Goal: Task Accomplishment & Management: Complete application form

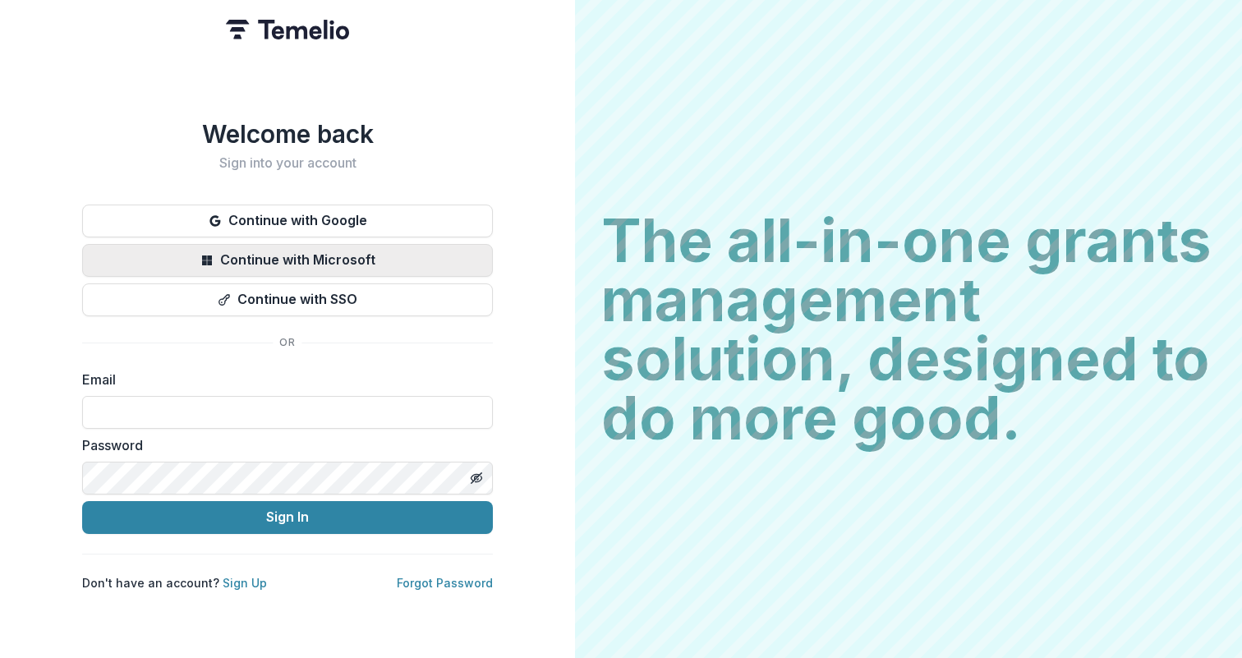
click at [338, 247] on button "Continue with Microsoft" at bounding box center [287, 260] width 411 height 33
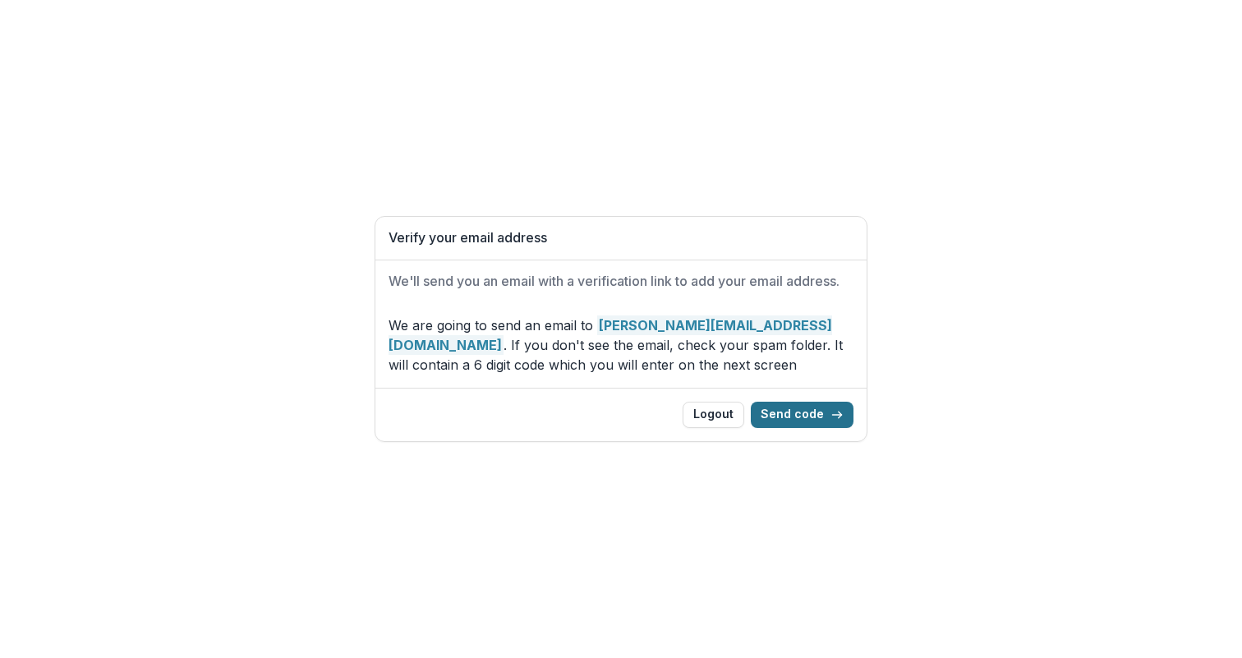
click at [787, 410] on button "Send code" at bounding box center [802, 415] width 103 height 26
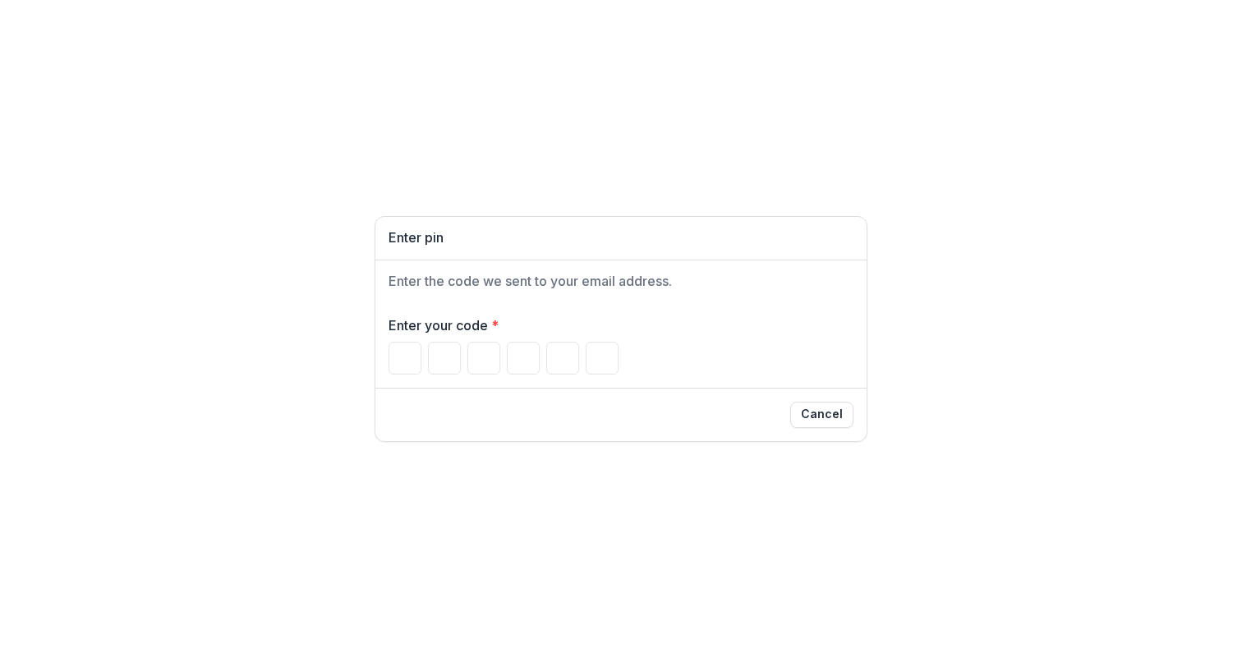
paste input "******"
type input "*"
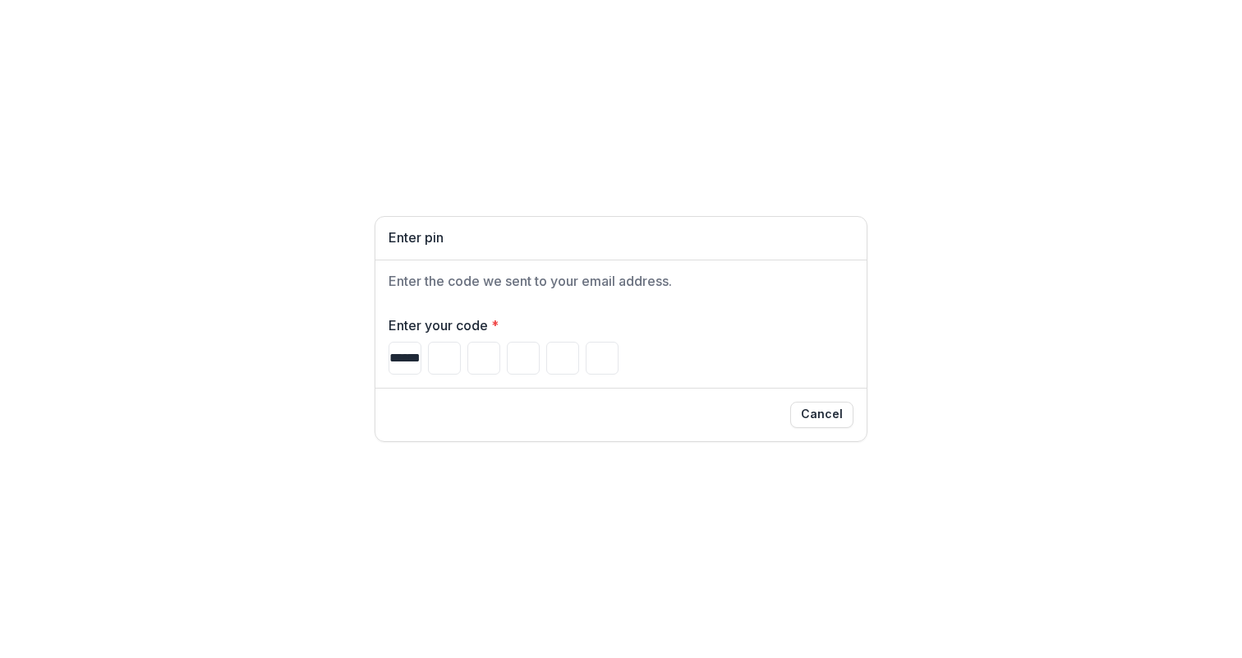
type input "*"
click at [607, 356] on input "*" at bounding box center [601, 358] width 33 height 33
click at [684, 226] on div "Enter pin" at bounding box center [620, 238] width 491 height 43
click at [606, 347] on input "*" at bounding box center [601, 358] width 33 height 33
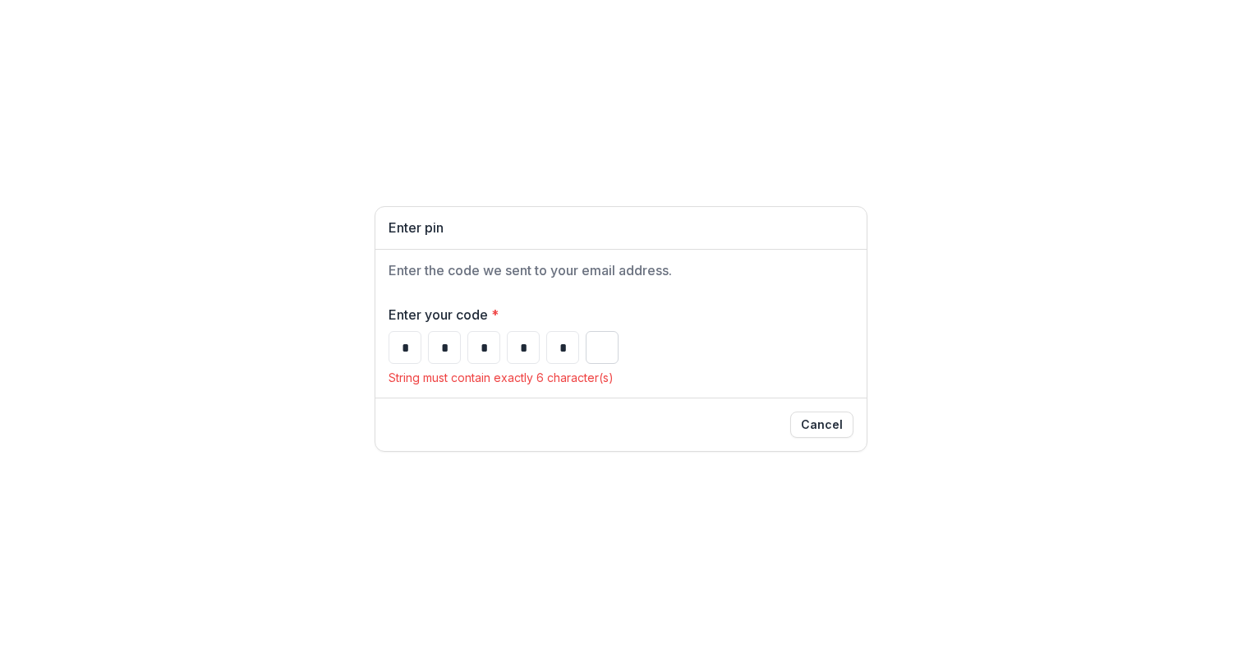
type input "*"
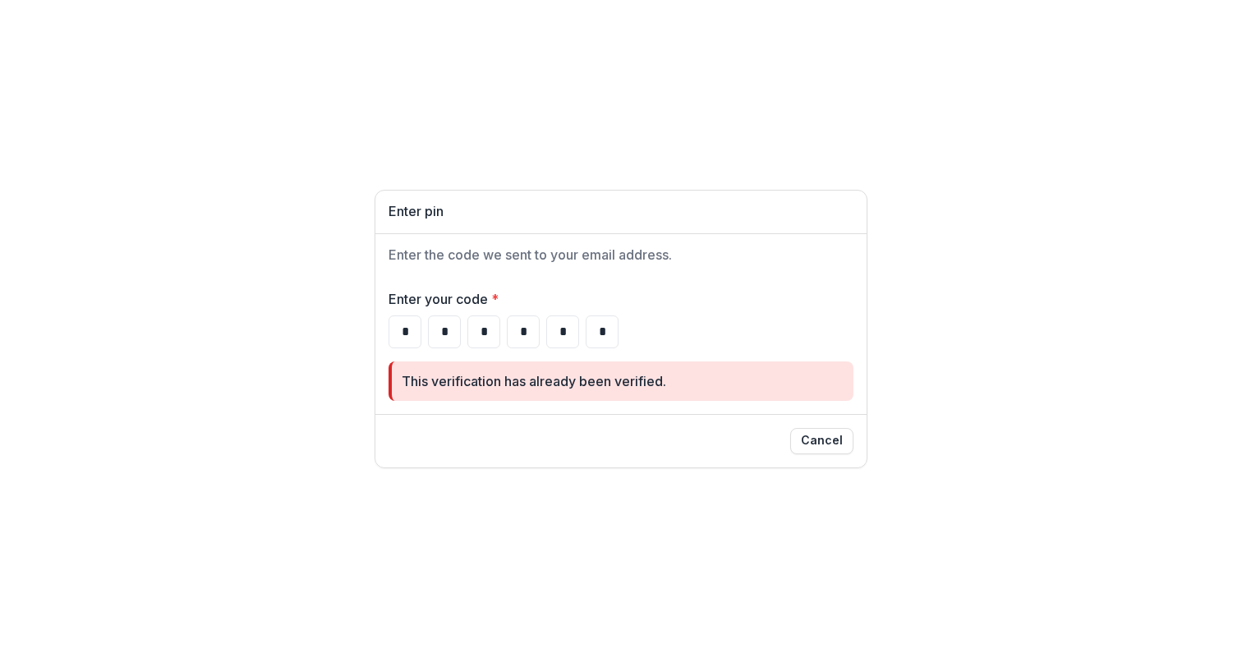
click at [671, 318] on div "* * * * * *" at bounding box center [620, 331] width 465 height 33
click at [817, 437] on button "Cancel" at bounding box center [821, 441] width 63 height 26
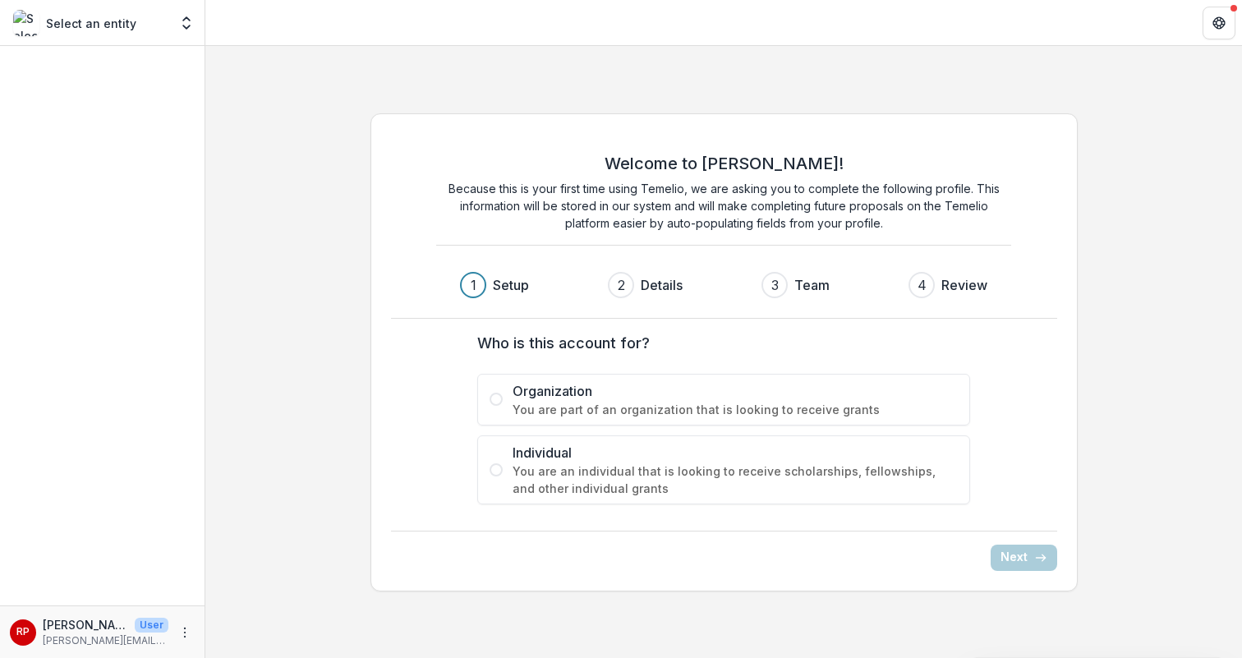
click at [558, 395] on span "Organization" at bounding box center [734, 391] width 445 height 20
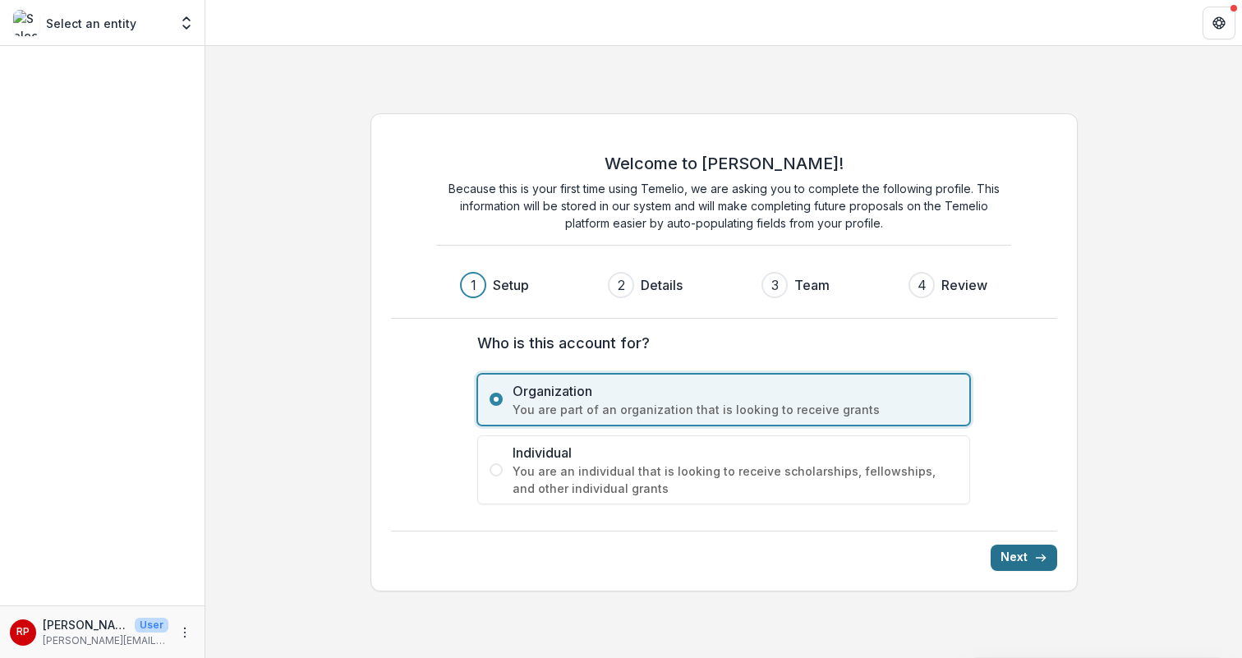
click at [1017, 549] on button "Next" at bounding box center [1023, 557] width 67 height 26
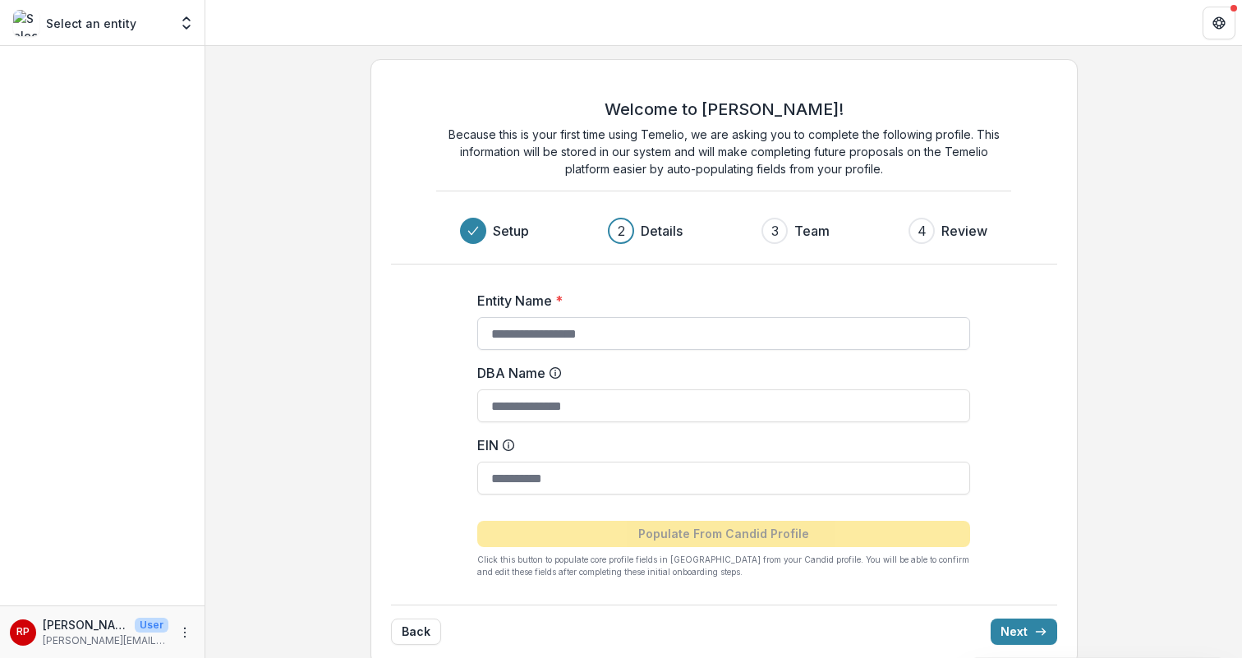
click at [735, 336] on input "Entity Name *" at bounding box center [723, 333] width 493 height 33
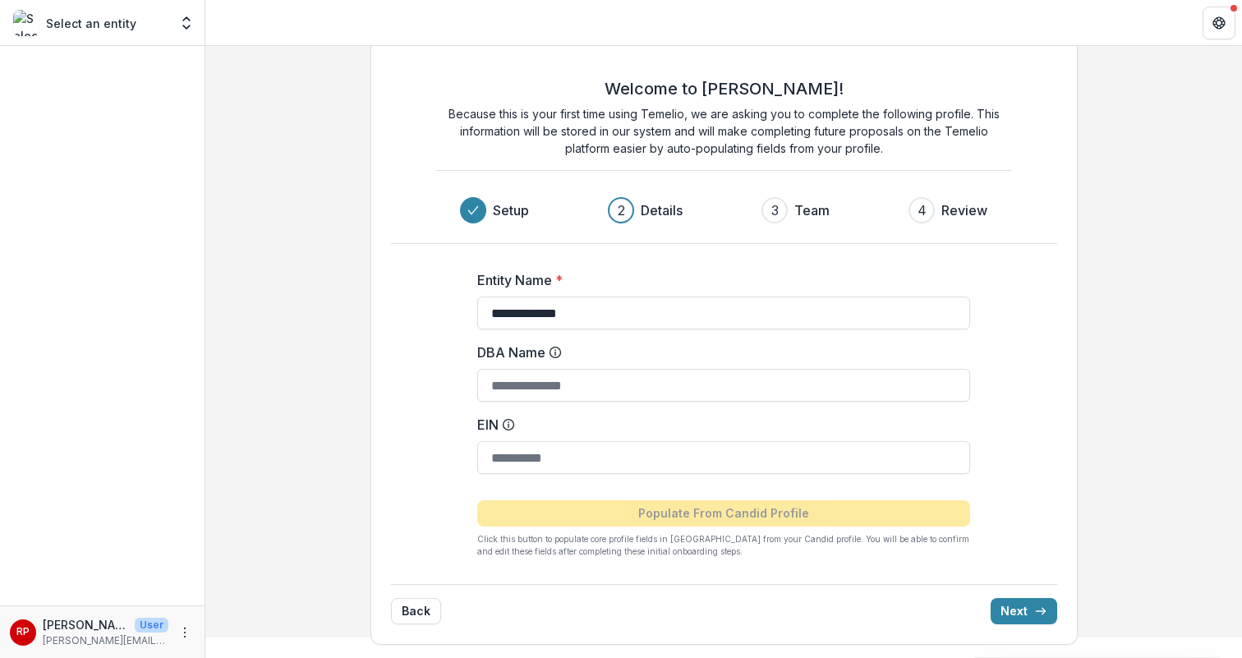
type input "**********"
click at [1017, 594] on div "Back Next" at bounding box center [724, 604] width 666 height 40
click at [1021, 608] on button "Next" at bounding box center [1023, 611] width 67 height 26
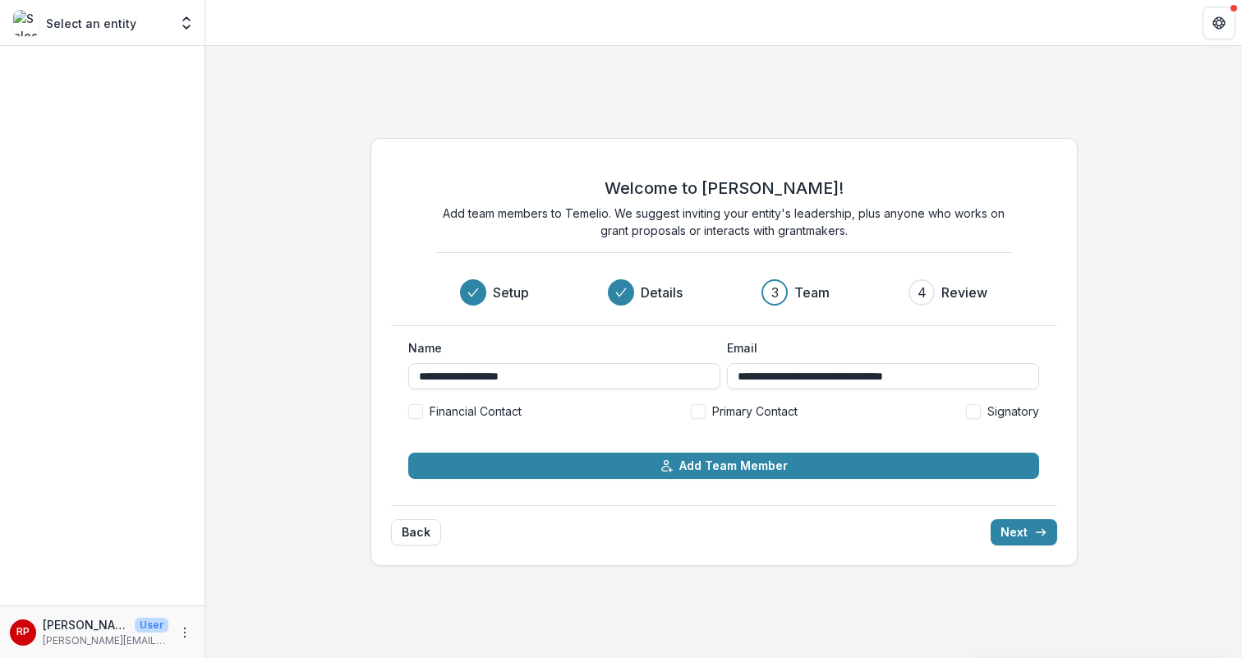
scroll to position [0, 0]
click at [1048, 545] on div "**********" at bounding box center [723, 352] width 707 height 428
click at [1032, 535] on button "Next" at bounding box center [1023, 532] width 67 height 26
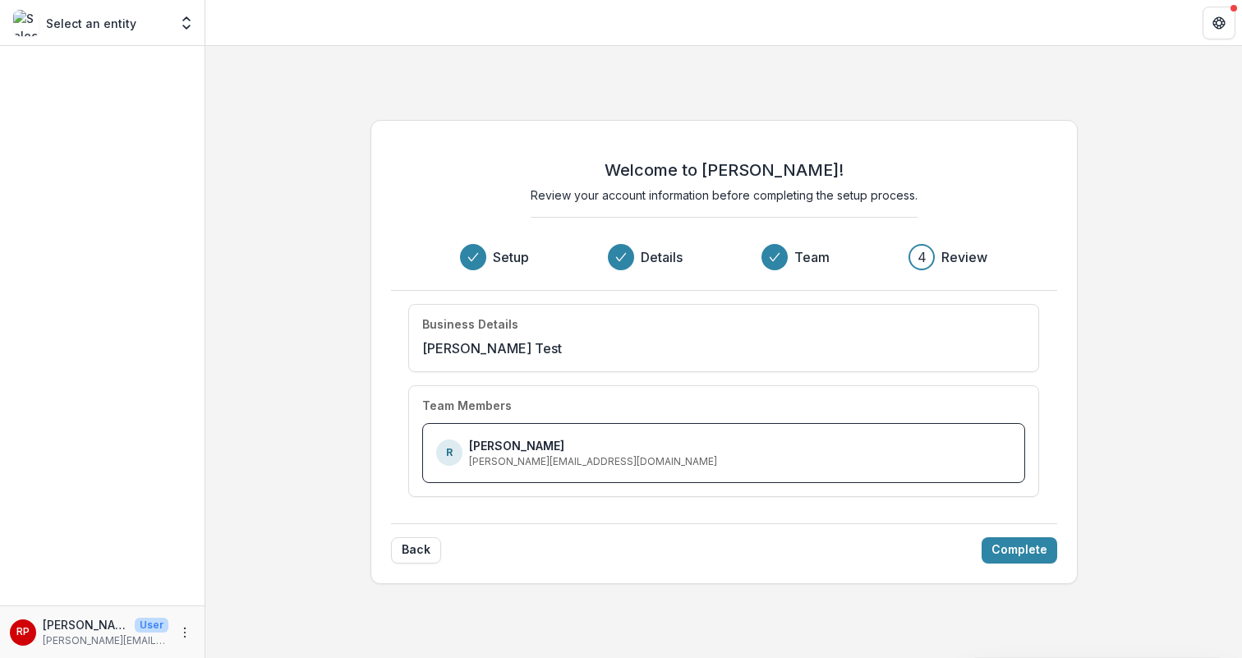
click at [1023, 573] on div "Welcome to [PERSON_NAME]! Review your account information before completing the…" at bounding box center [723, 352] width 707 height 464
click at [1021, 539] on button "Complete" at bounding box center [1019, 550] width 76 height 26
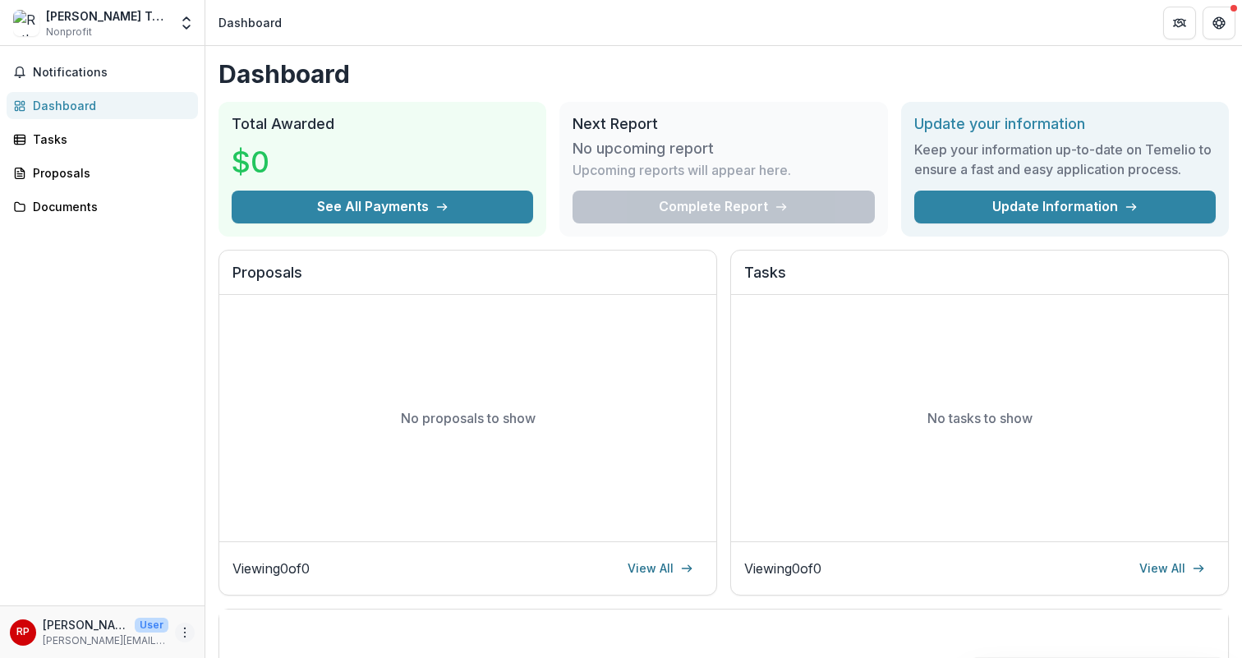
click at [187, 635] on icon "More" at bounding box center [184, 632] width 13 height 13
click at [250, 604] on link "Settings" at bounding box center [293, 597] width 176 height 27
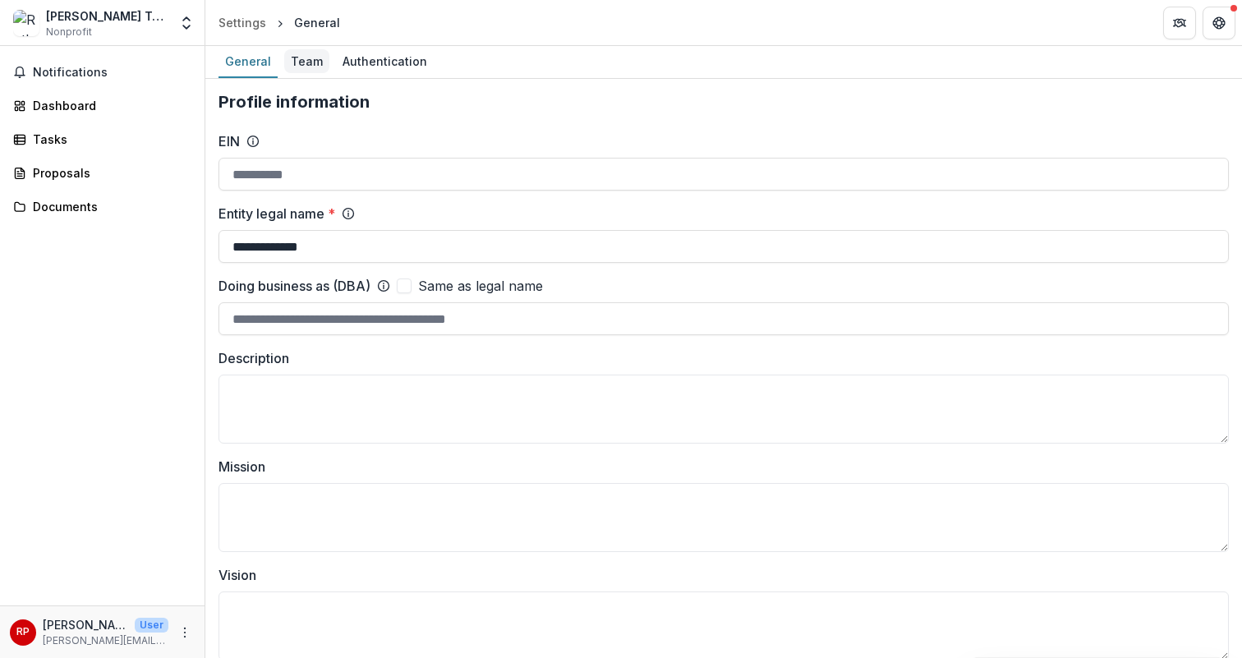
click at [315, 56] on div "Team" at bounding box center [306, 61] width 45 height 24
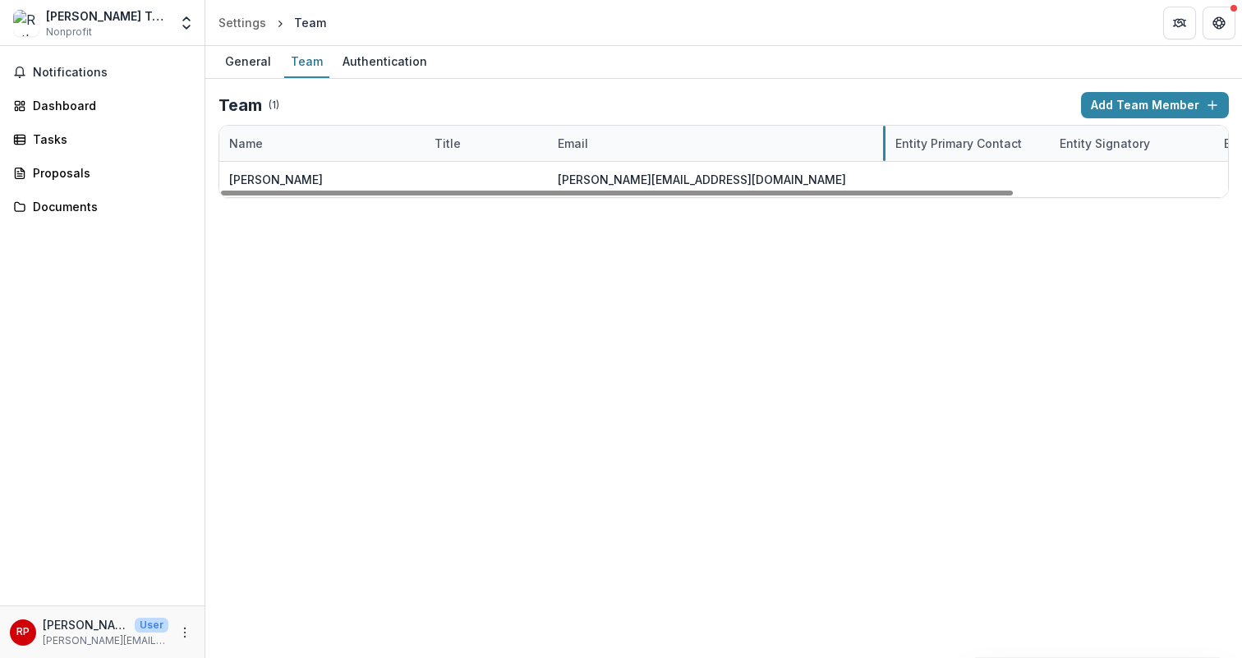
drag, startPoint x: 752, startPoint y: 142, endPoint x: 884, endPoint y: 145, distance: 132.2
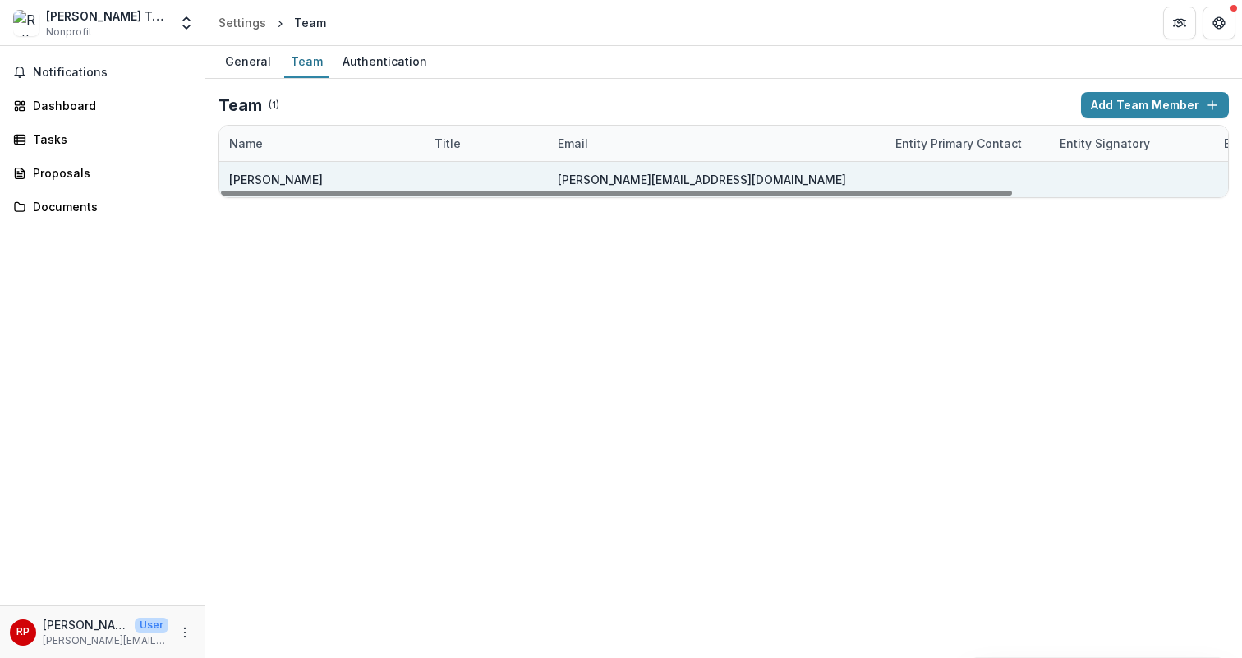
click at [769, 177] on div "ruthwick@trytemelio.onmicrosoft.com" at bounding box center [717, 179] width 318 height 35
click at [769, 176] on div "ruthwick@trytemelio.onmicrosoft.com" at bounding box center [702, 179] width 288 height 17
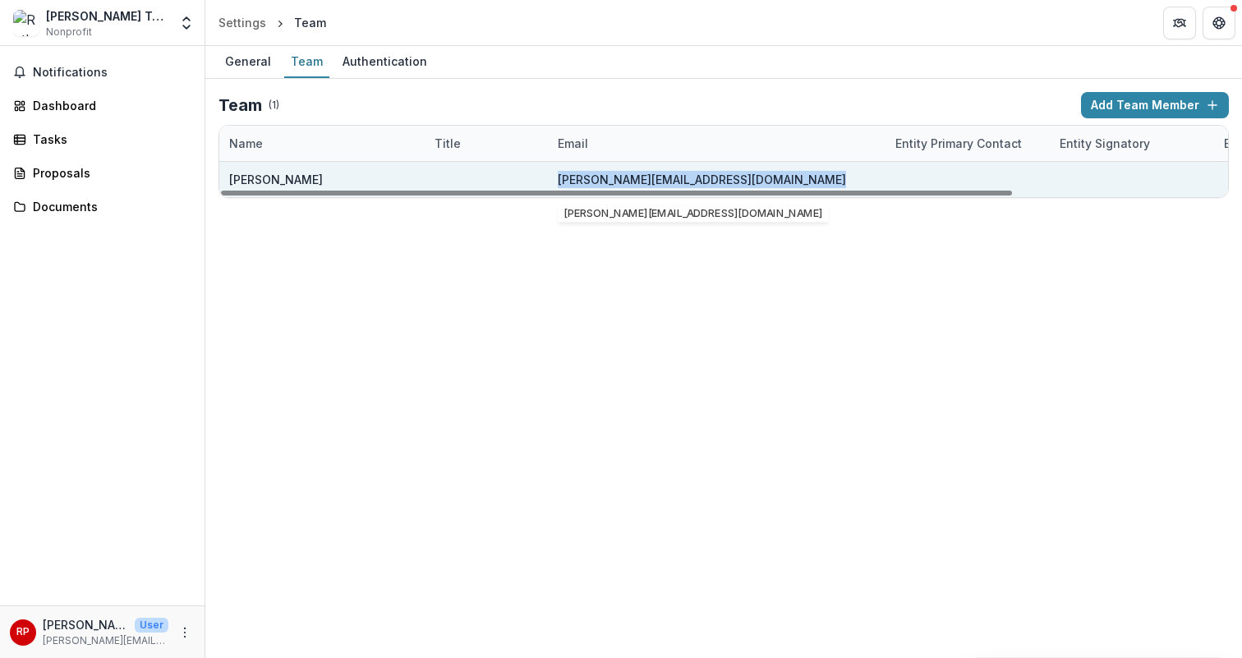
click at [769, 176] on div "ruthwick@trytemelio.onmicrosoft.com" at bounding box center [702, 179] width 288 height 17
copy div "ruthwick@trytemelio.onmicrosoft.com"
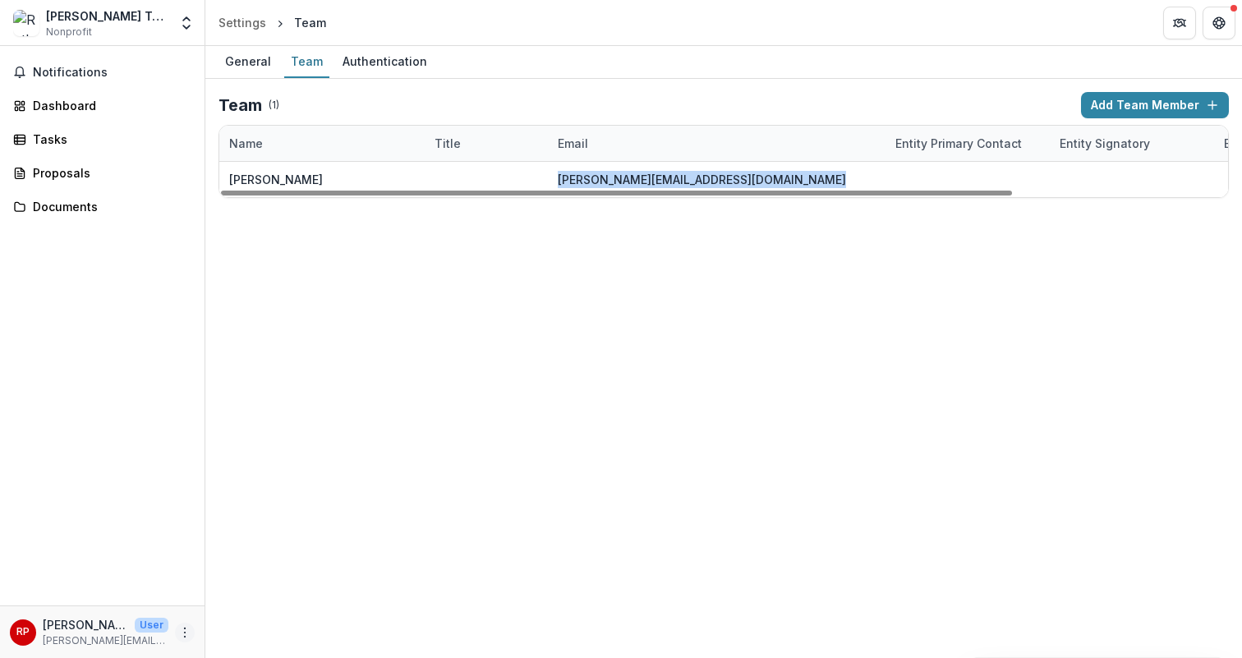
click at [189, 637] on icon "More" at bounding box center [184, 632] width 13 height 13
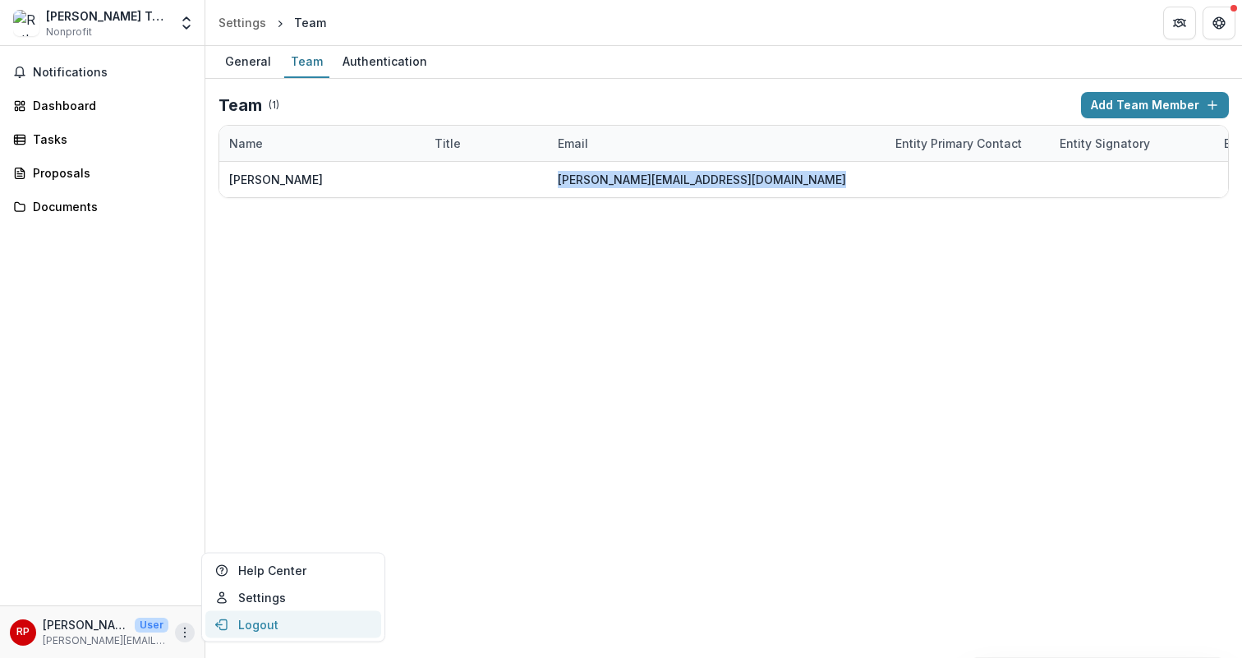
click at [266, 618] on button "Logout" at bounding box center [293, 624] width 176 height 27
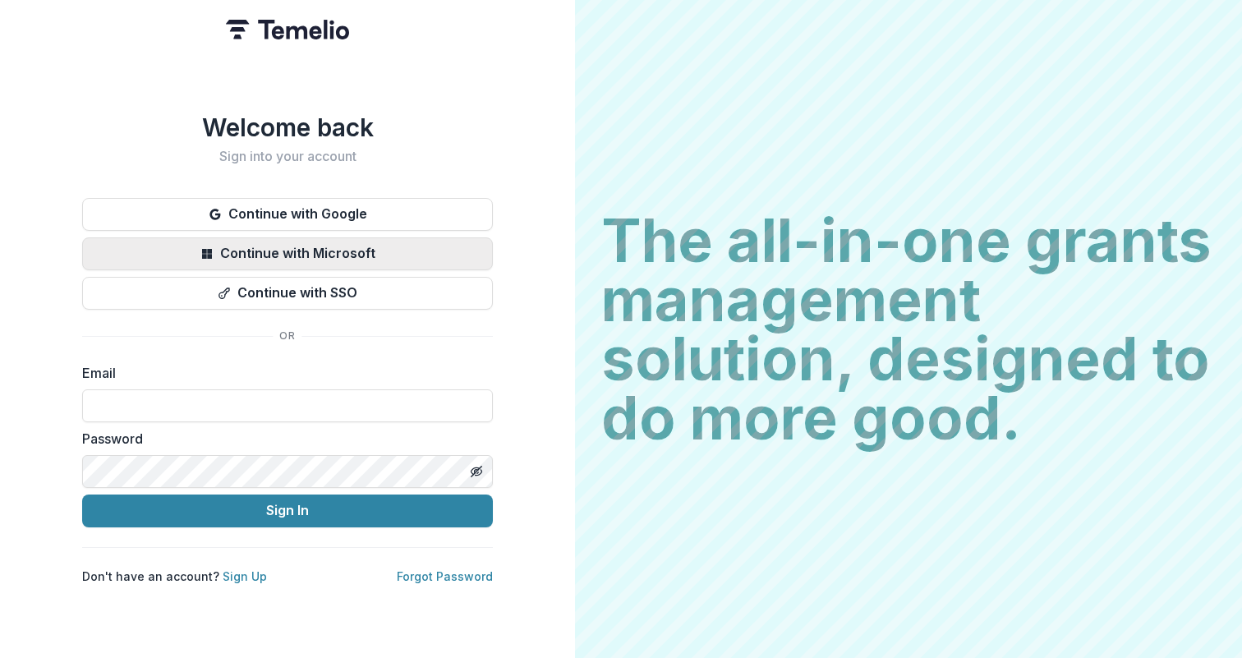
click at [350, 255] on button "Continue with Microsoft" at bounding box center [287, 253] width 411 height 33
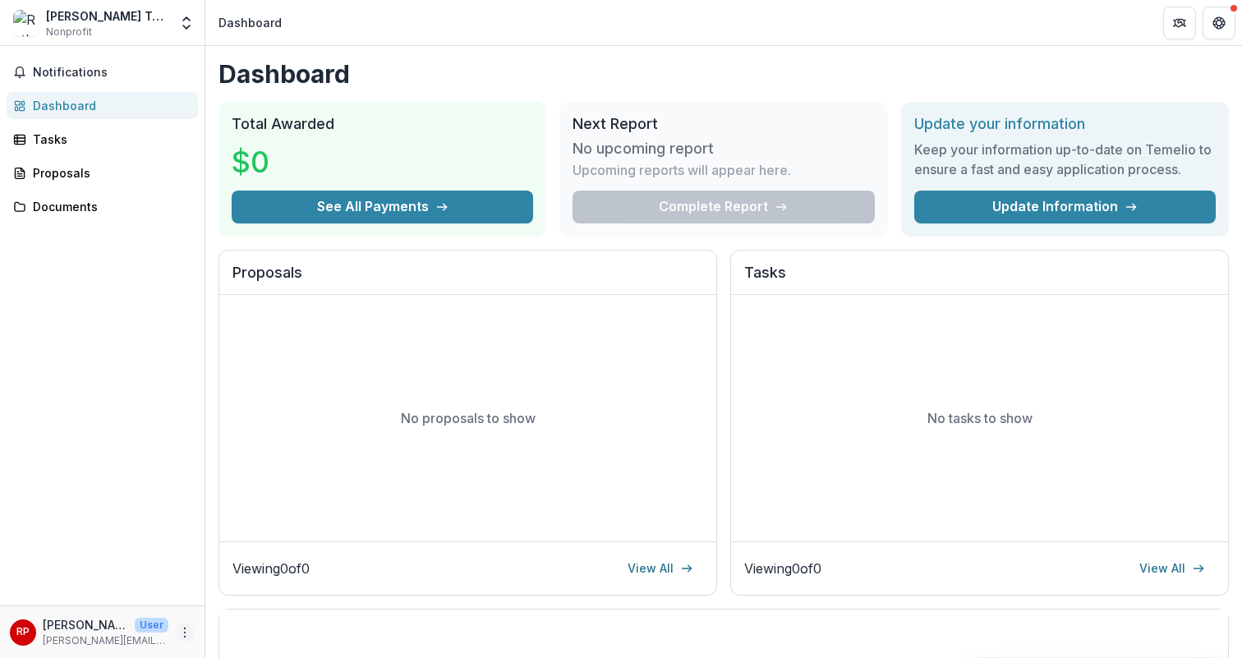
click at [183, 634] on icon "More" at bounding box center [184, 632] width 13 height 13
click at [248, 621] on button "Logout" at bounding box center [293, 624] width 176 height 27
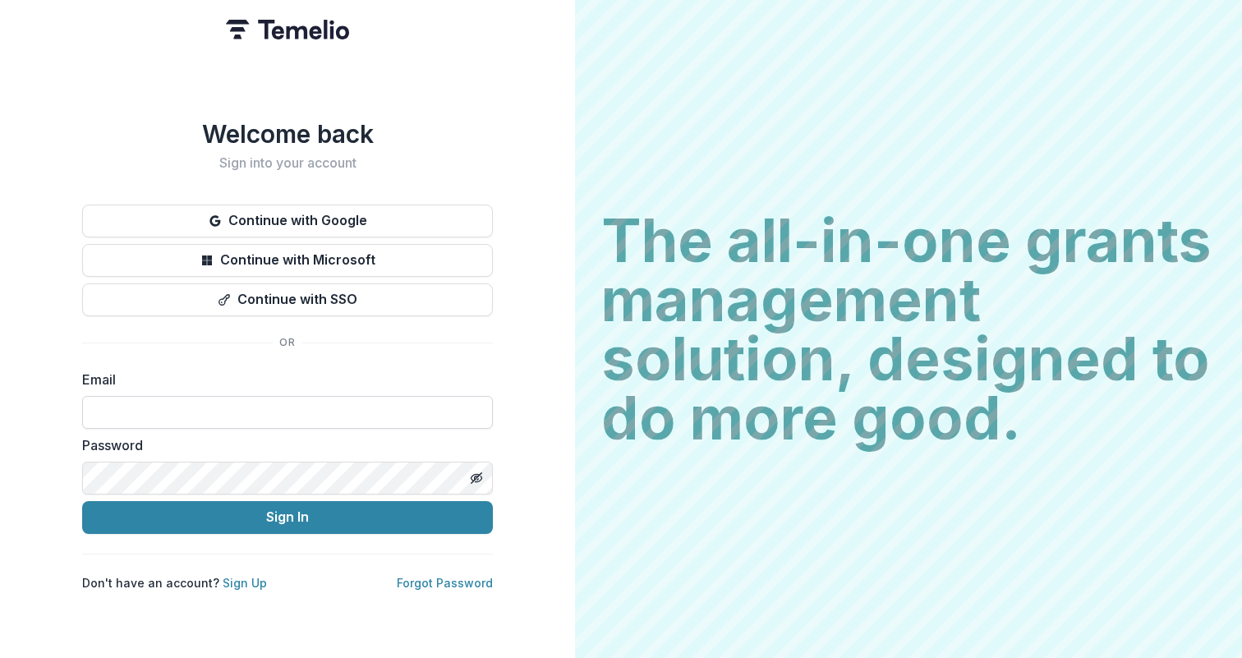
click at [324, 411] on input at bounding box center [287, 412] width 411 height 33
type input "********"
click at [391, 593] on div "Welcome back Sign into your account Continue with Google Continue with Microsof…" at bounding box center [287, 329] width 575 height 658
click at [239, 578] on link "Sign Up" at bounding box center [245, 583] width 44 height 14
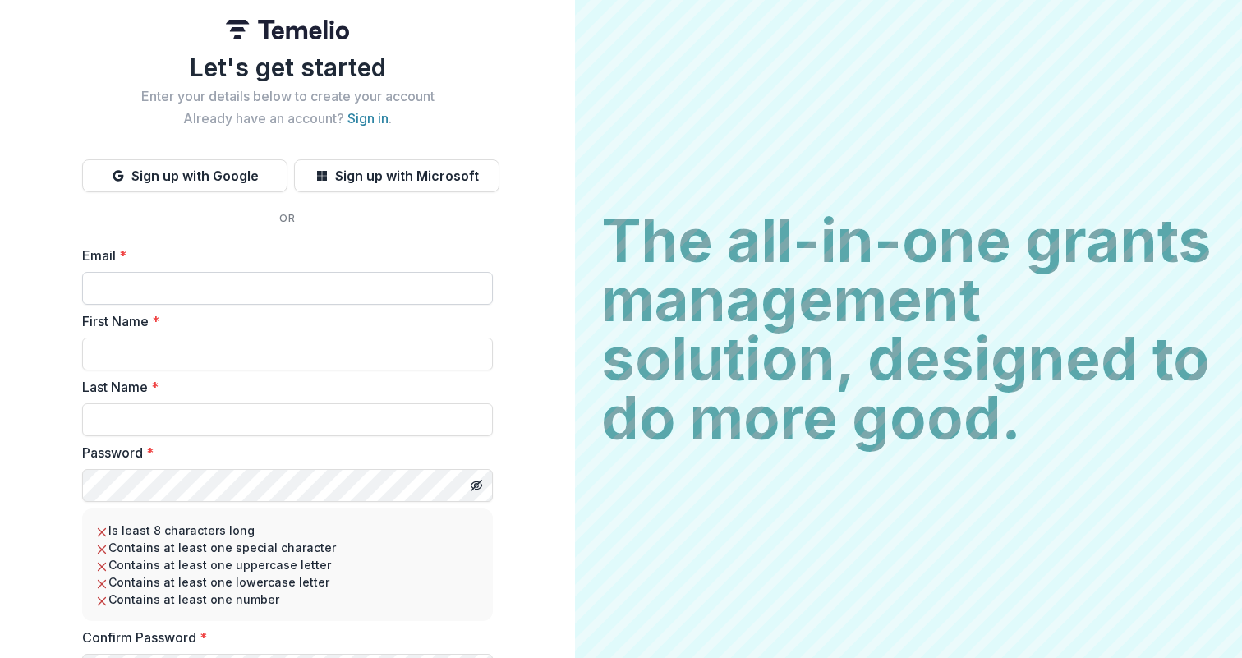
click at [238, 290] on input "Email *" at bounding box center [287, 288] width 411 height 33
type input "**********"
paste input "**********"
type input "**********"
paste input "**********"
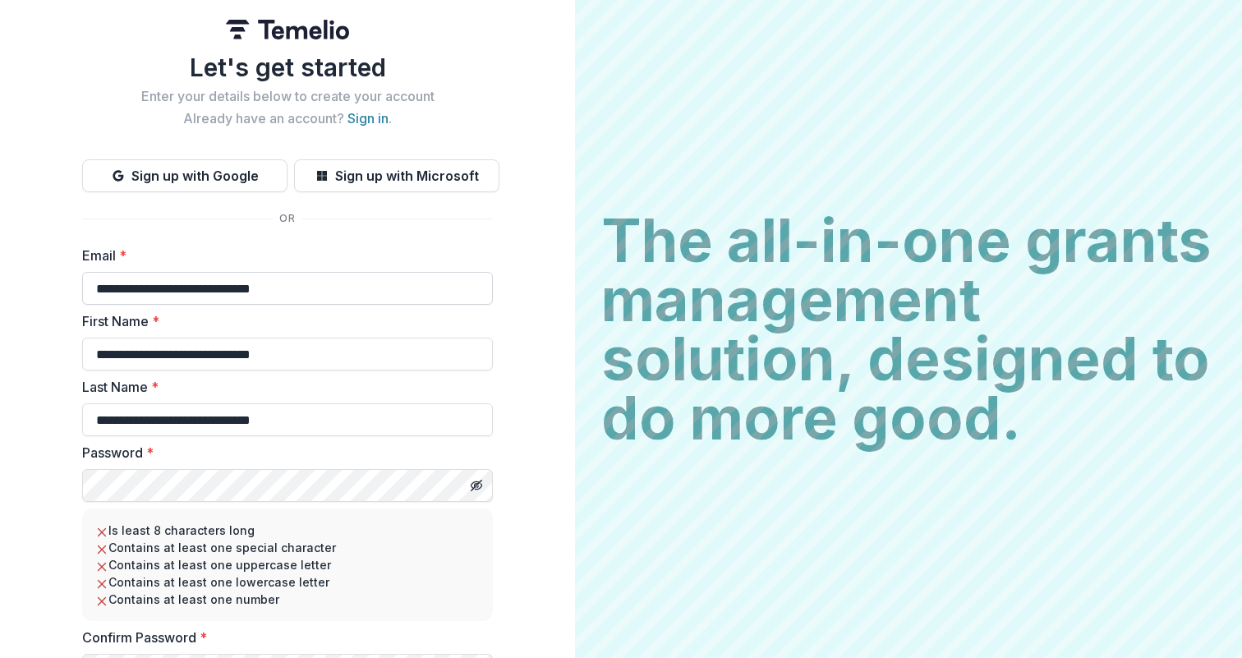
type input "**********"
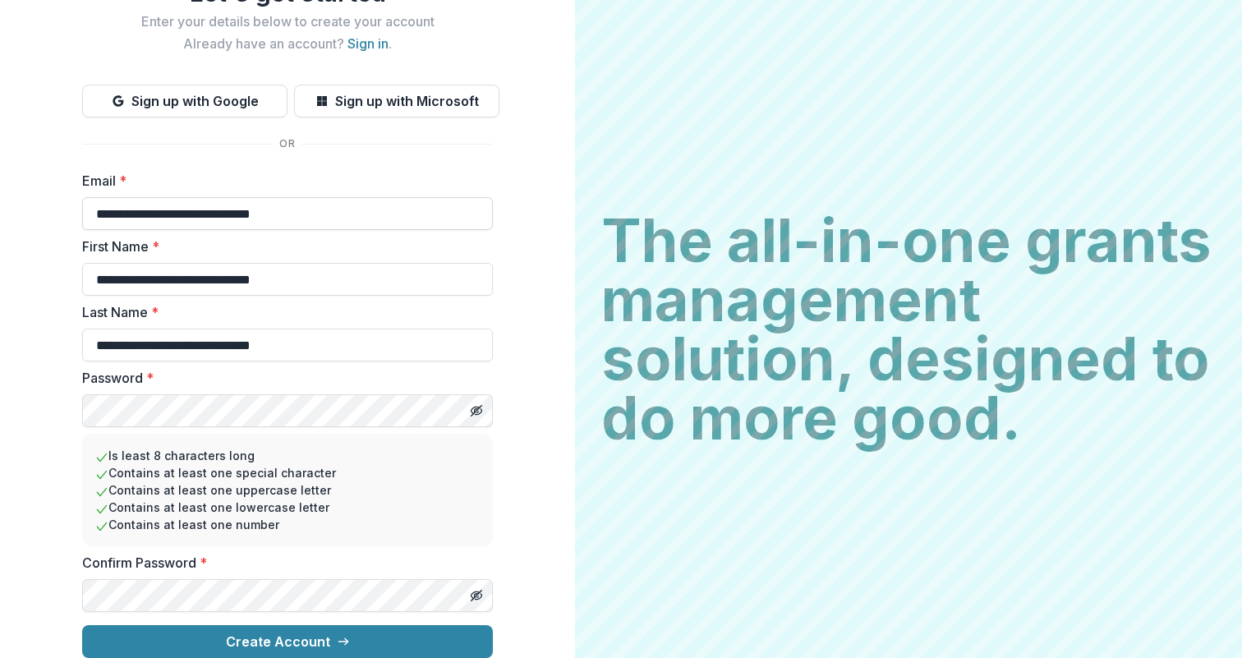
scroll to position [86, 0]
click at [82, 625] on button "Create Account" at bounding box center [287, 641] width 411 height 33
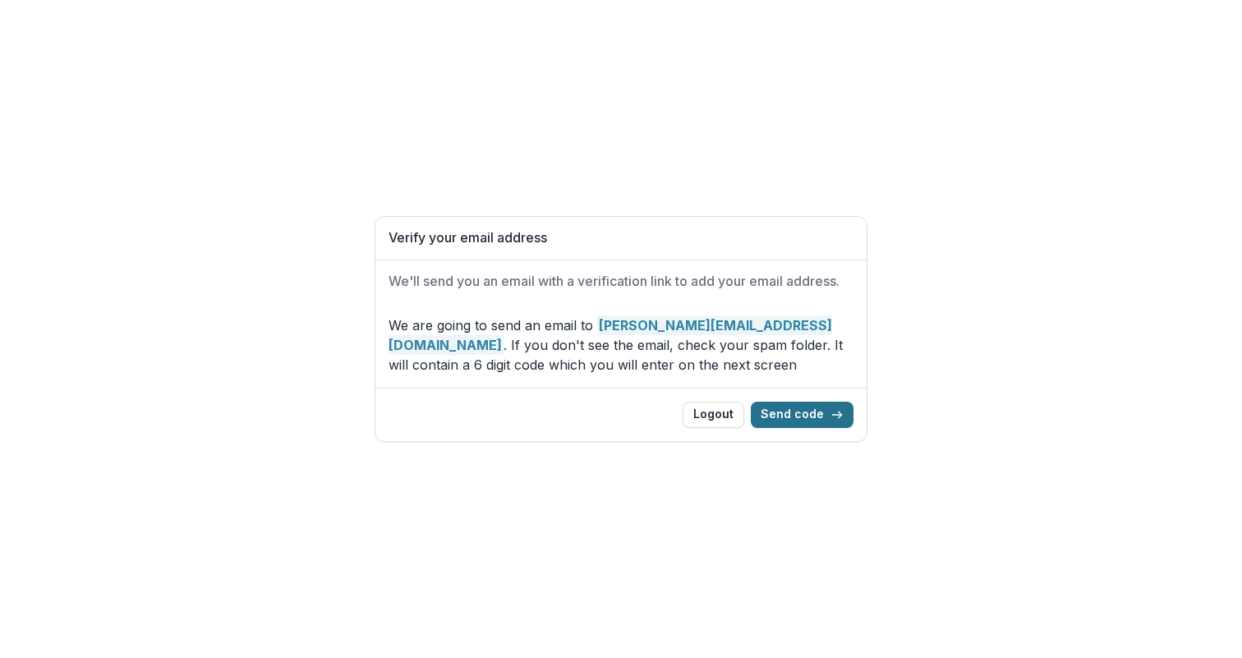
click at [840, 417] on polyline "button" at bounding box center [839, 414] width 3 height 7
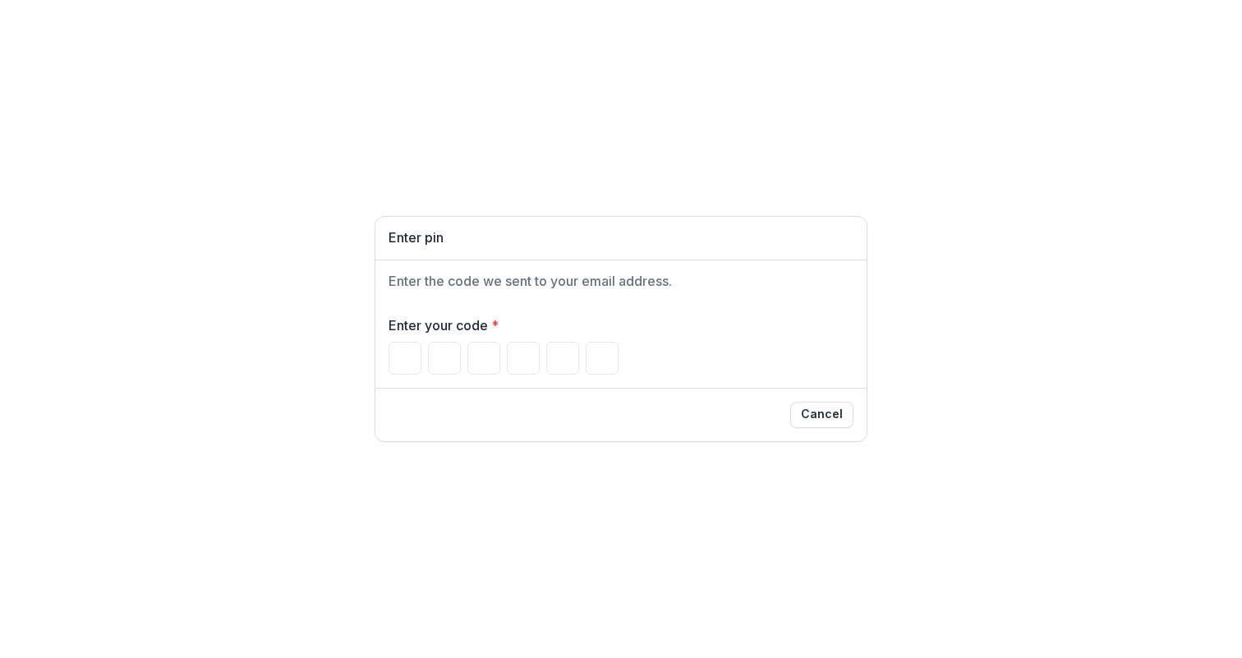
paste input "******"
type input "*"
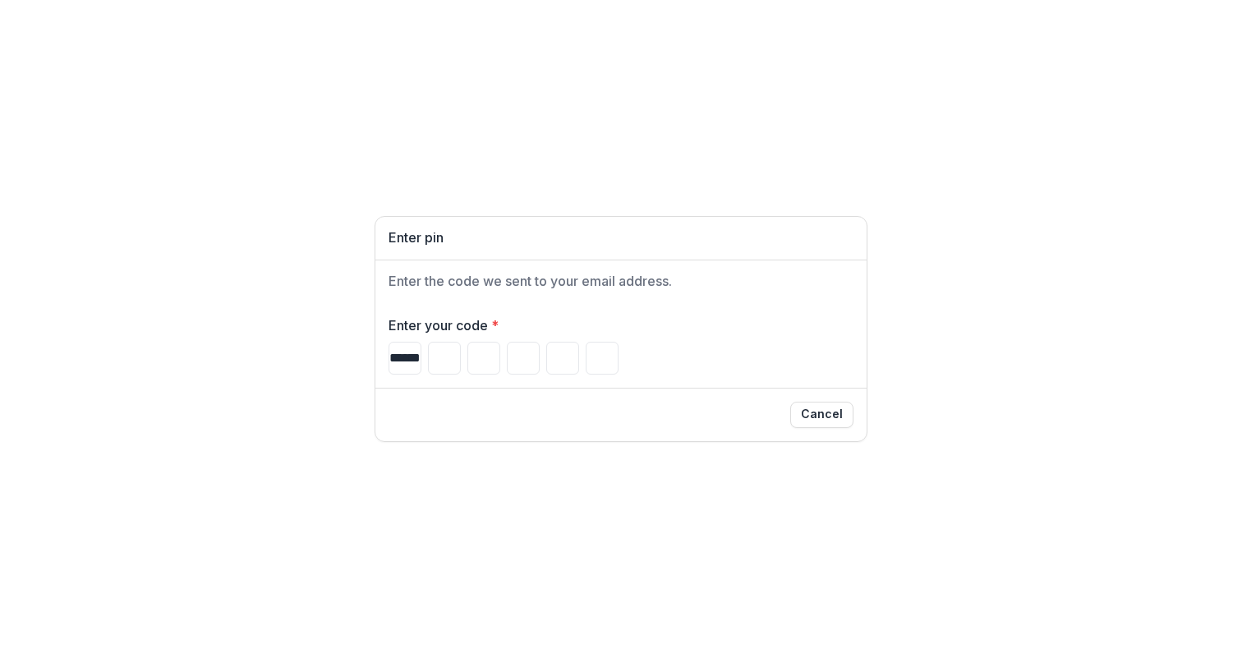
type input "*"
